Goal: Find specific page/section: Find specific page/section

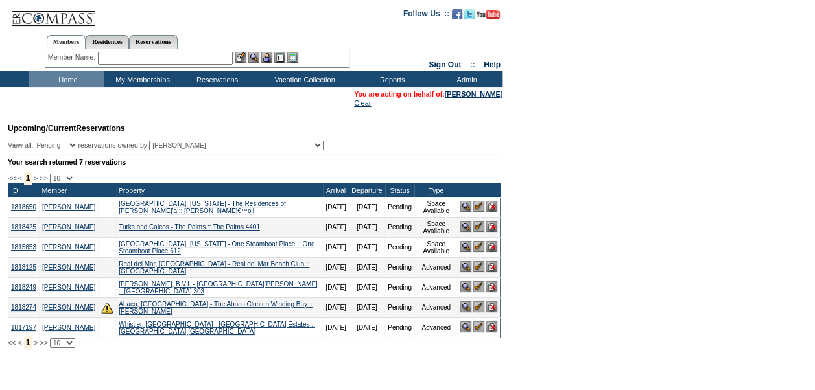
click at [479, 208] on img at bounding box center [478, 206] width 11 height 11
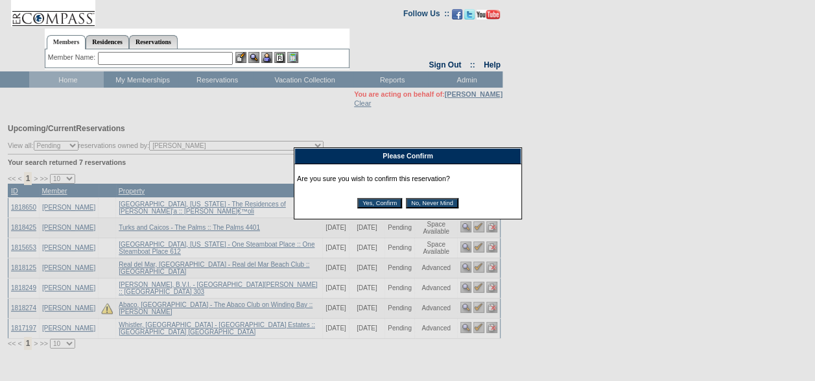
click at [388, 204] on input "Yes, Confirm" at bounding box center [379, 203] width 45 height 10
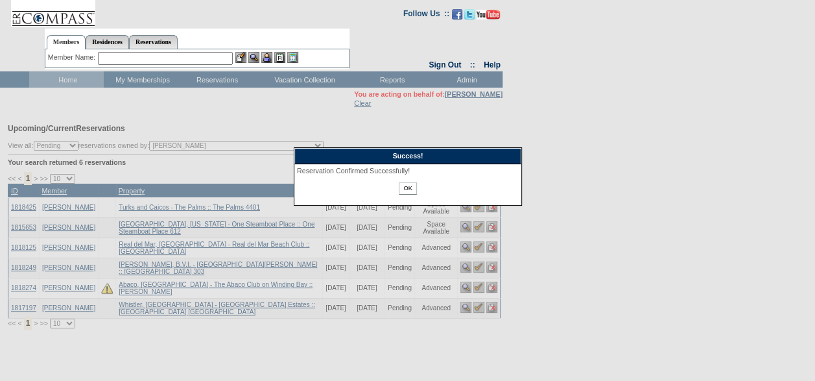
click at [410, 191] on input "OK" at bounding box center [408, 188] width 18 height 12
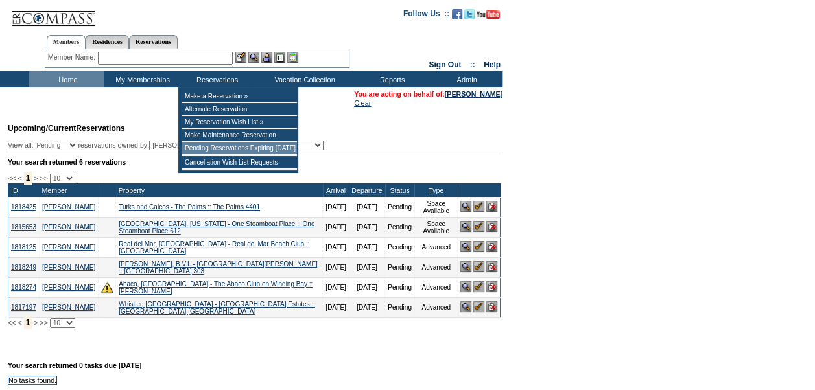
click at [236, 145] on td "Pending Reservations Expiring [DATE]" at bounding box center [239, 148] width 115 height 13
